Goal: Communication & Community: Answer question/provide support

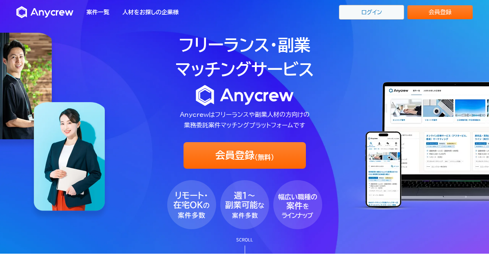
click at [361, 15] on link "ログイン" at bounding box center [371, 12] width 65 height 15
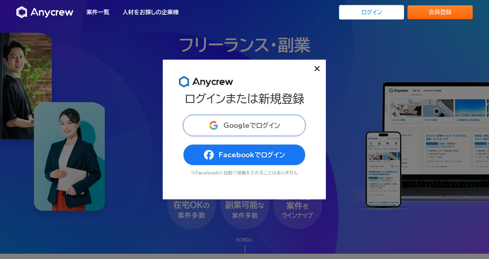
click at [278, 122] on span "Googleでログイン" at bounding box center [252, 125] width 57 height 7
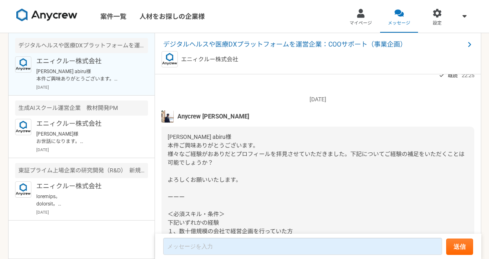
scroll to position [96, 0]
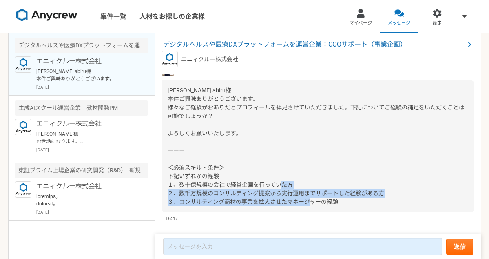
drag, startPoint x: 178, startPoint y: 192, endPoint x: 397, endPoint y: 202, distance: 218.5
click at [397, 202] on div "[PERSON_NAME] abiru様 本件ご興味ありがとうございます。 様々なご経験がおありだとプロフィールを拝見させていただきました。下記についてご経験…" at bounding box center [318, 146] width 313 height 132
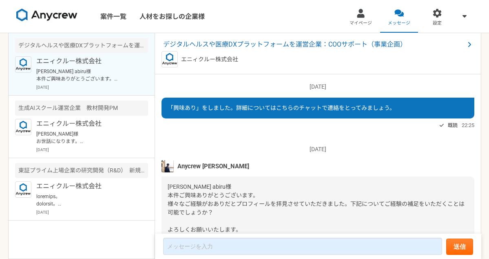
scroll to position [109, 0]
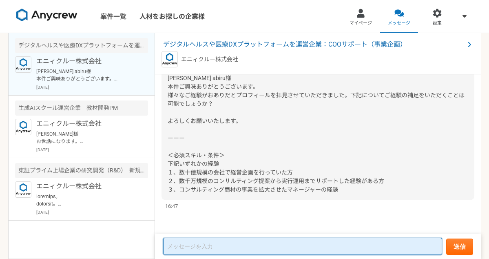
click at [208, 246] on textarea at bounding box center [302, 245] width 279 height 17
type textarea "j"
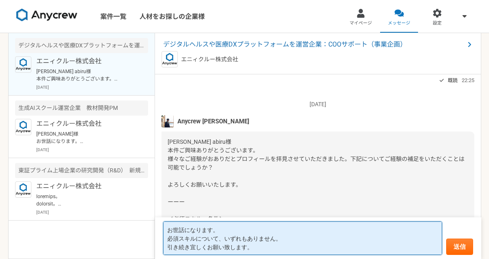
scroll to position [89, 0]
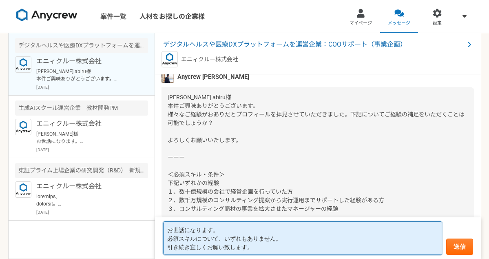
click at [248, 227] on textarea "お世話になります。 必須スキルについて、いずれもありません。 引き続き宜しくお願い致します。" at bounding box center [302, 237] width 279 height 33
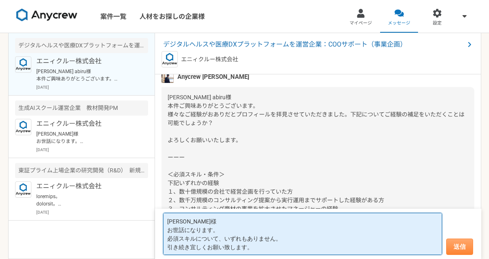
type textarea "[PERSON_NAME]様 お世話になります。 必須スキルについて、いずれもありません。 引き続き宜しくお願い致します。"
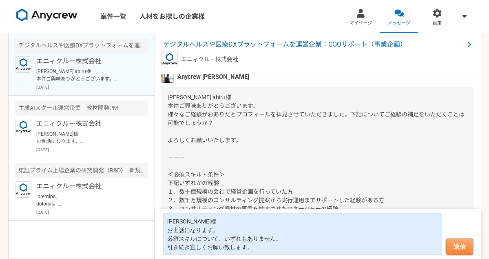
click at [459, 248] on button "送信" at bounding box center [459, 246] width 27 height 16
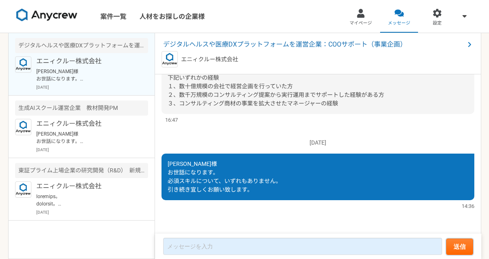
scroll to position [0, 0]
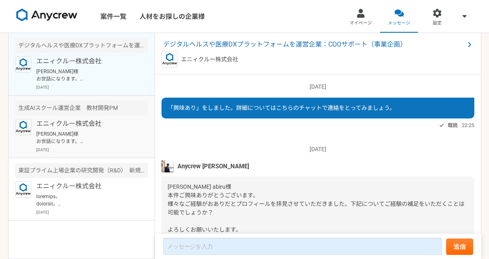
click at [120, 142] on p "[PERSON_NAME]様 お世話になります。 [DATE] 14:30より予約させて頂きました。職務経歴書も送付完了しました。 当日はよろしくお願い致しま…" at bounding box center [86, 137] width 101 height 15
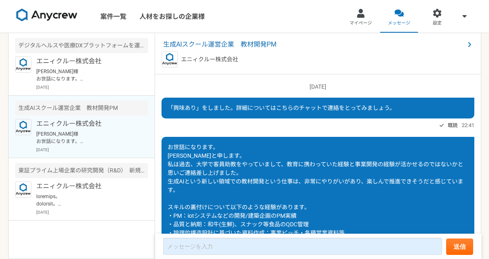
scroll to position [307, 0]
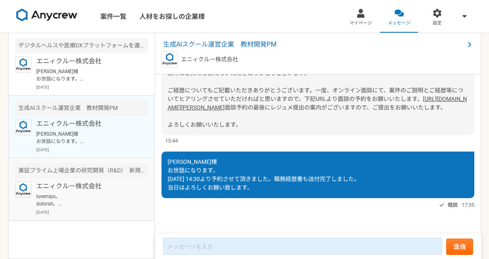
click at [115, 214] on p "[DATE]" at bounding box center [92, 212] width 112 height 6
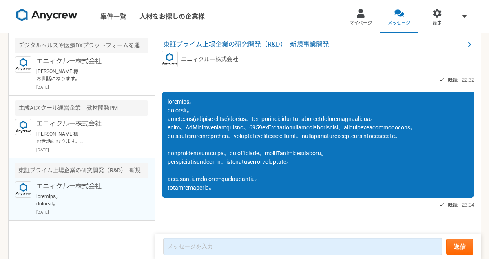
scroll to position [55, 0]
click at [203, 210] on div "既読 23:04" at bounding box center [318, 205] width 313 height 10
click at [128, 193] on p at bounding box center [86, 200] width 101 height 15
click at [113, 136] on p "[PERSON_NAME]様 お世話になります。 [DATE] 14:30より予約させて頂きました。職務経歴書も送付完了しました。 当日はよろしくお願い致しま…" at bounding box center [86, 137] width 101 height 15
